Goal: Communication & Community: Answer question/provide support

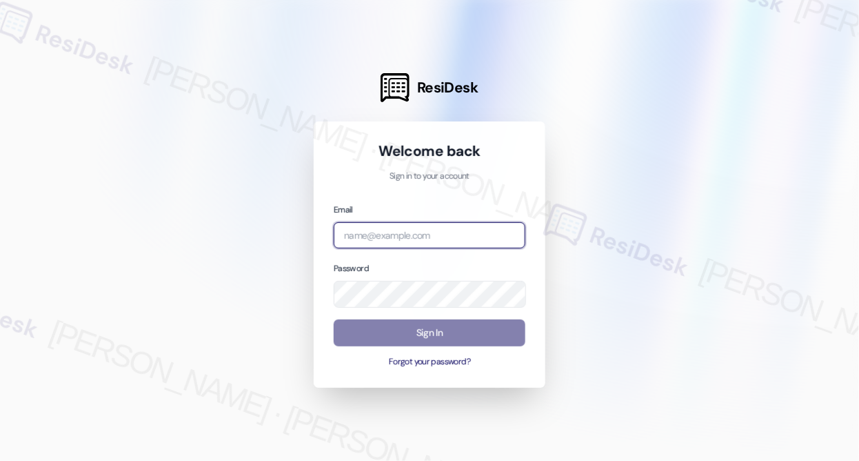
click at [427, 237] on input "email" at bounding box center [430, 235] width 192 height 27
type input "[EMAIL_ADDRESS][PERSON_NAME][PERSON_NAME][DOMAIN_NAME]"
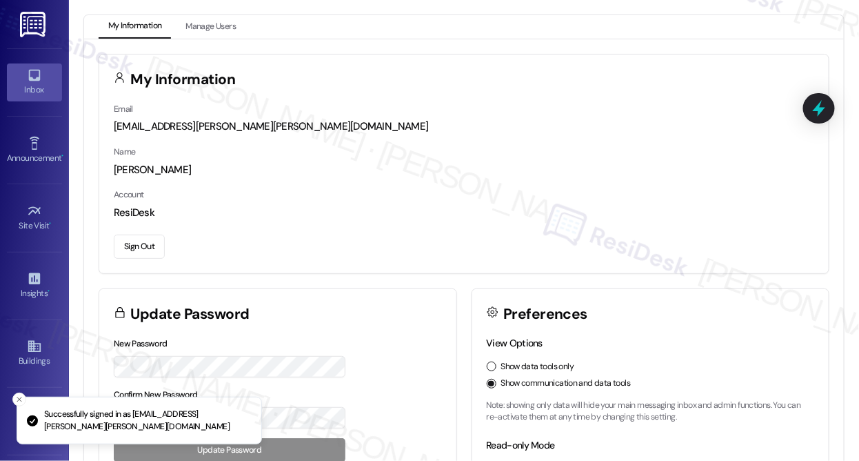
click at [18, 71] on link "Inbox" at bounding box center [34, 81] width 55 height 37
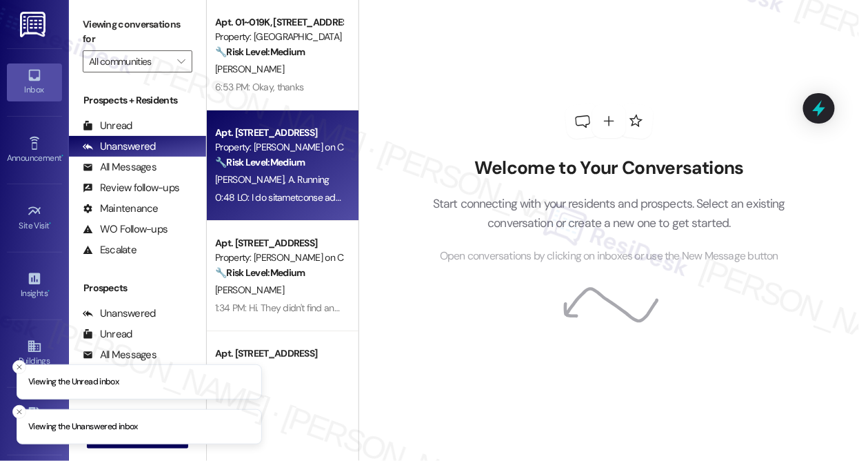
click at [315, 147] on div "Property: [PERSON_NAME] on Canal" at bounding box center [279, 147] width 128 height 14
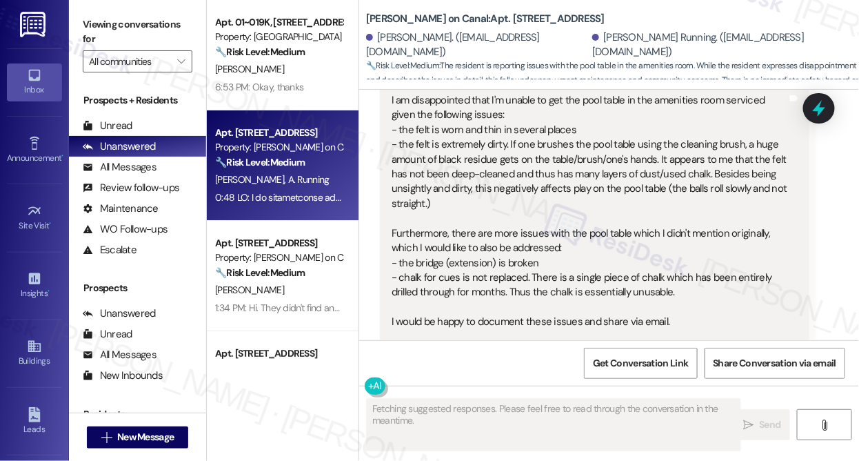
scroll to position [814, 0]
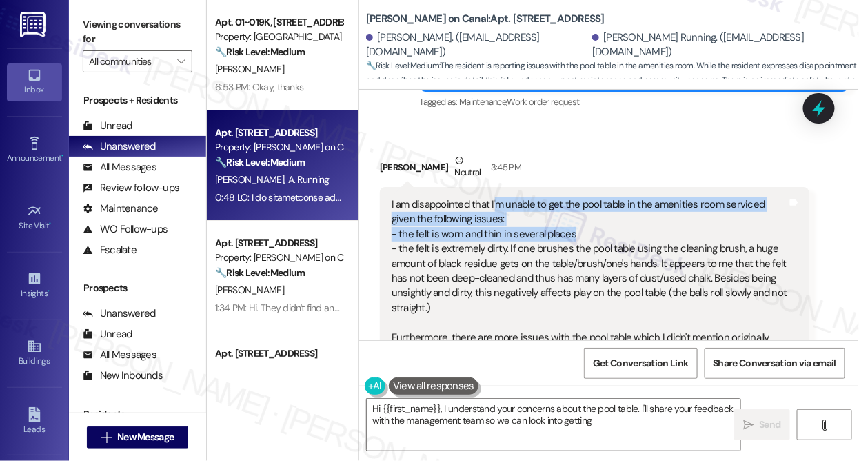
drag, startPoint x: 498, startPoint y: 203, endPoint x: 664, endPoint y: 235, distance: 169.2
click at [676, 230] on div "I am disappointed that I'm unable to get the pool table in the amenities room s…" at bounding box center [590, 389] width 396 height 384
type textarea "Hi {{first_name}}, I understand your concerns about the pool table. I'll share …"
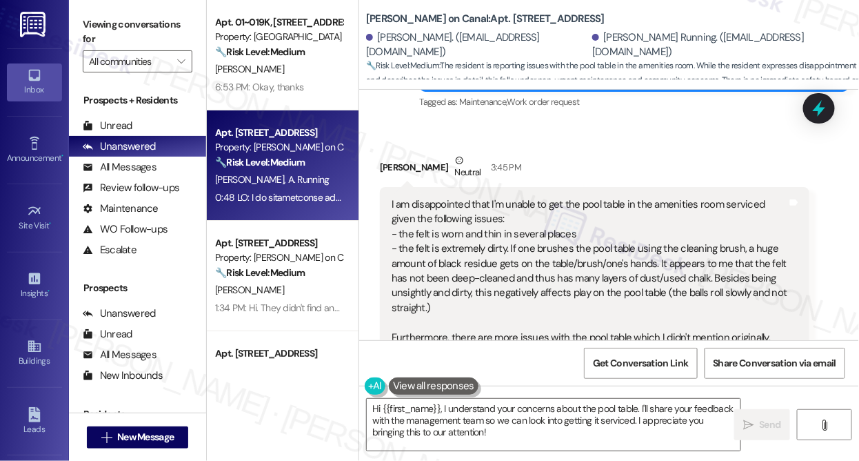
click at [629, 242] on div "I am disappointed that I'm unable to get the pool table in the amenities room s…" at bounding box center [590, 389] width 396 height 384
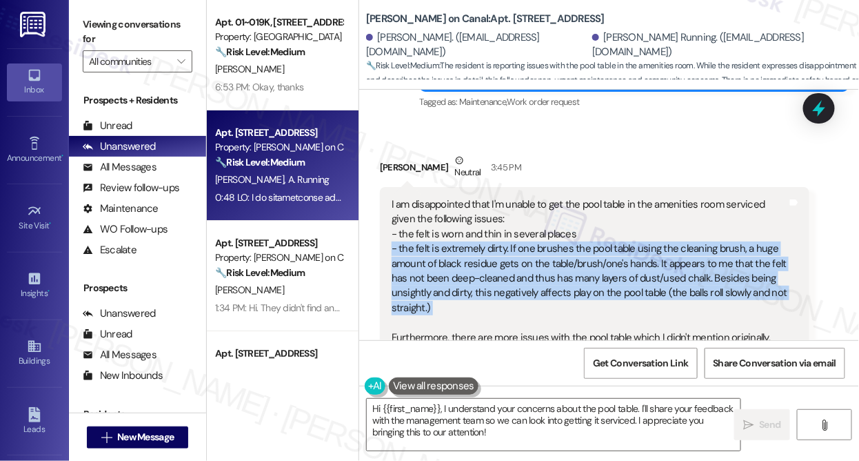
click at [629, 242] on div "I am disappointed that I'm unable to get the pool table in the amenities room s…" at bounding box center [590, 389] width 396 height 384
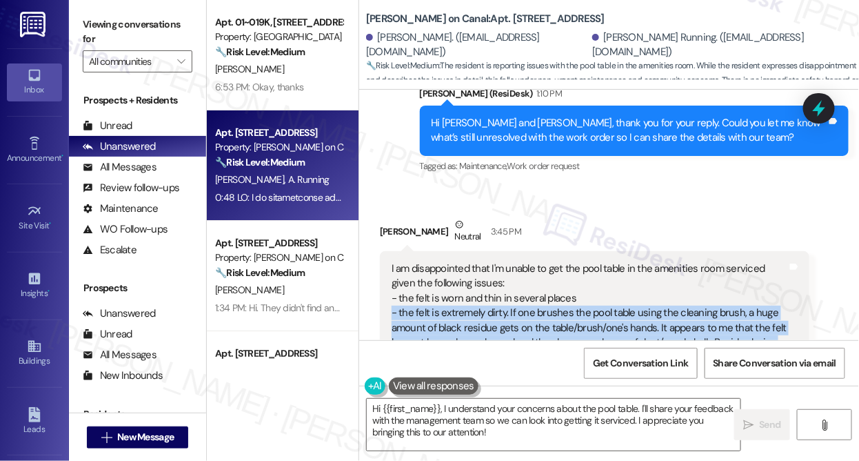
scroll to position [626, 0]
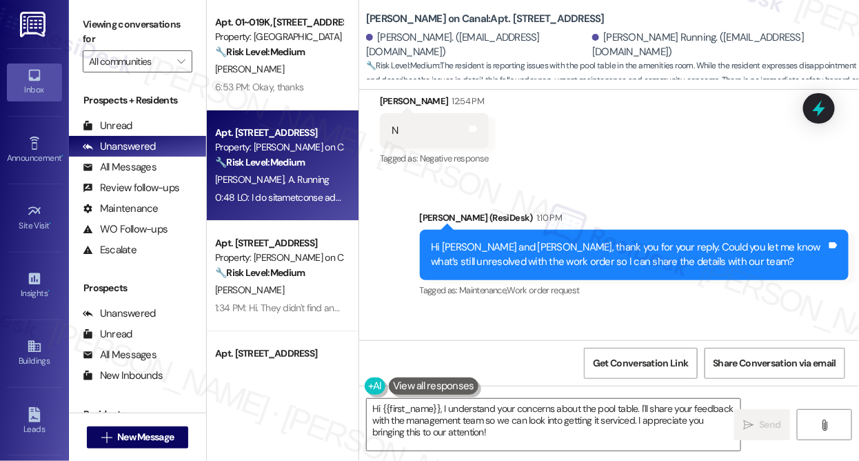
click at [604, 237] on div "Hi [PERSON_NAME] and [PERSON_NAME], thank you for your reply. Could you let me …" at bounding box center [635, 255] width 430 height 50
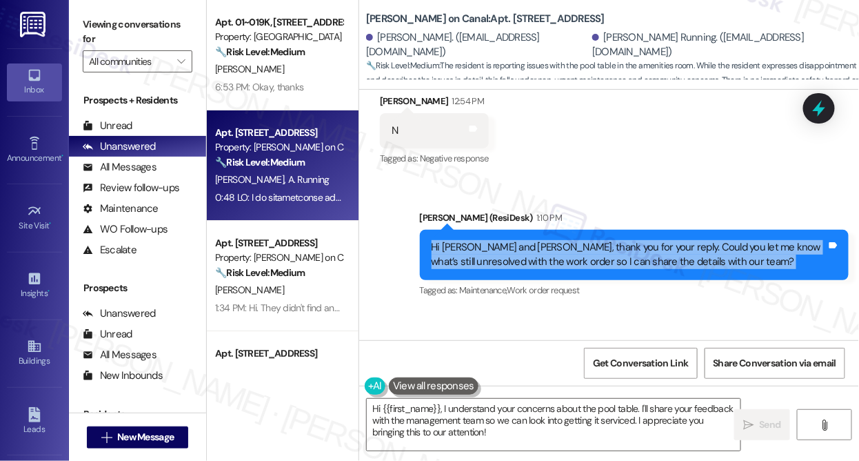
click at [604, 237] on div "Hi [PERSON_NAME] and [PERSON_NAME], thank you for your reply. Could you let me …" at bounding box center [635, 255] width 430 height 50
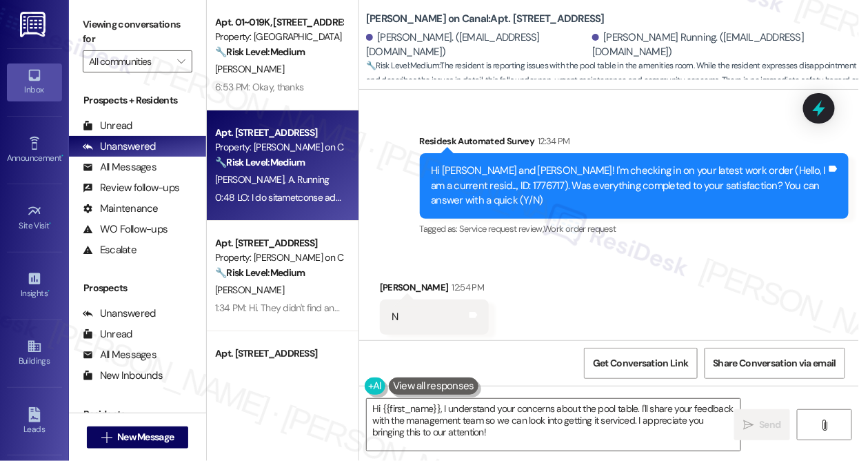
scroll to position [437, 0]
